Goal: Task Accomplishment & Management: Manage account settings

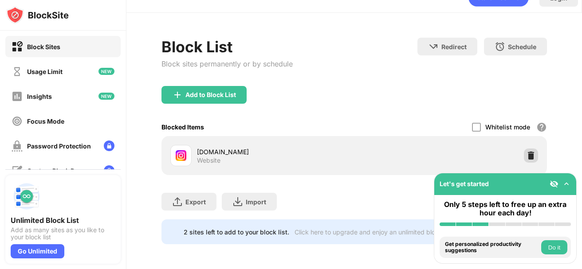
click at [521, 143] on div "Block Sites Usage Limit Insights Focus Mode Password Protection Custom Block Pa…" at bounding box center [291, 134] width 582 height 269
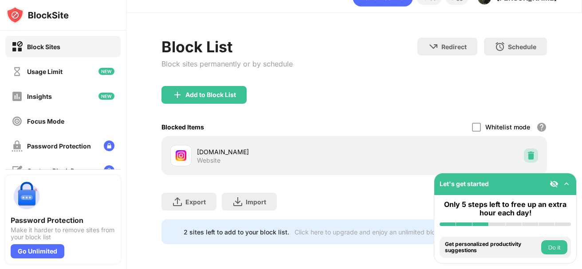
click at [524, 158] on div at bounding box center [531, 156] width 14 height 14
